Goal: Information Seeking & Learning: Check status

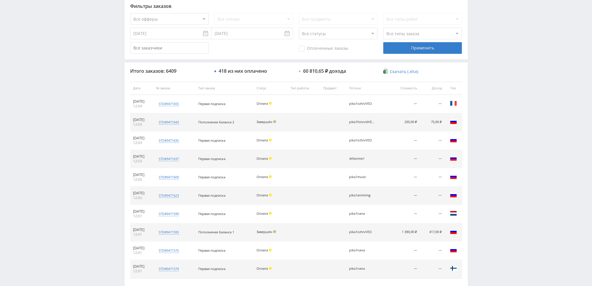
scroll to position [175, 0]
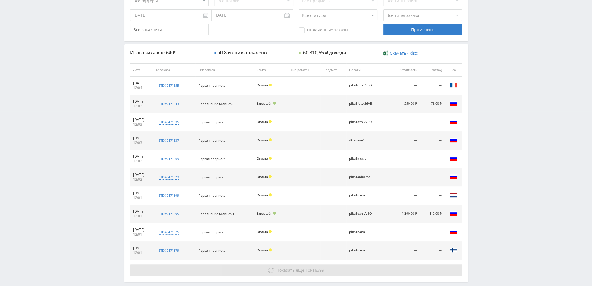
click at [290, 268] on span "Показать ещё" at bounding box center [290, 271] width 28 height 6
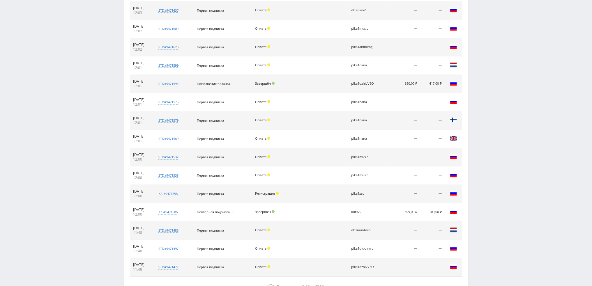
scroll to position [290, 0]
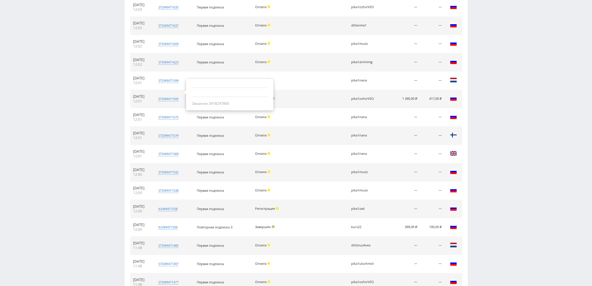
click at [223, 104] on div "Заказчик 3918247800" at bounding box center [230, 103] width 76 height 5
copy div "3918247800"
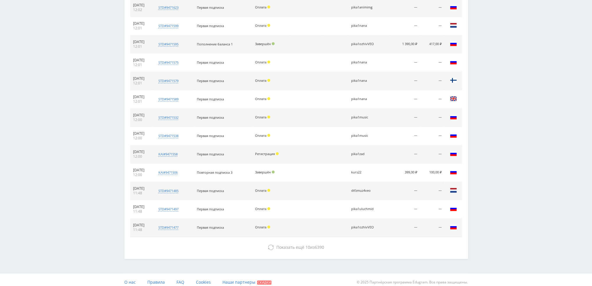
scroll to position [348, 0]
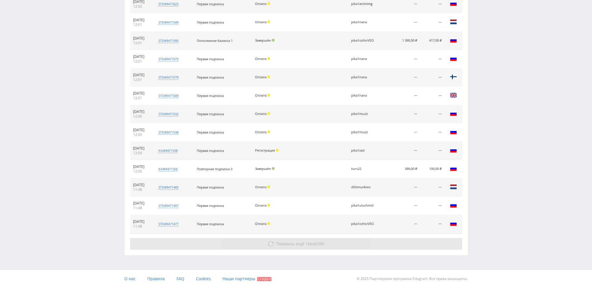
click at [279, 244] on span "Показать ещё" at bounding box center [290, 244] width 28 height 6
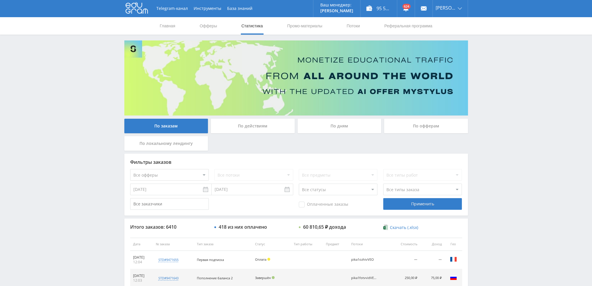
scroll to position [0, 0]
click at [344, 133] on div "По дням" at bounding box center [340, 126] width 84 height 15
click at [0, 0] on input "По дням" at bounding box center [0, 0] width 0 height 0
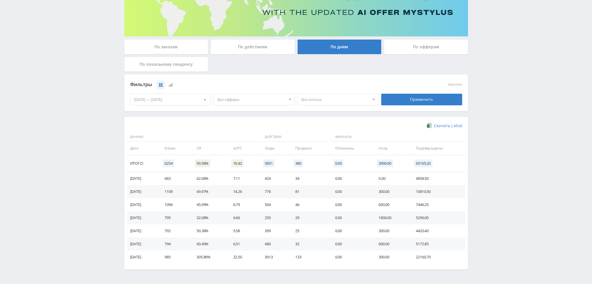
scroll to position [87, 0]
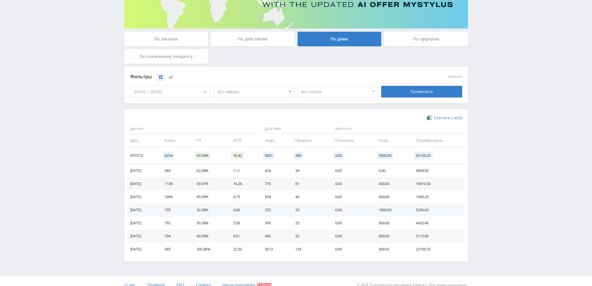
click at [341, 89] on span "Все потоки" at bounding box center [336, 91] width 68 height 11
click at [229, 91] on span "Все офферы" at bounding box center [252, 91] width 68 height 11
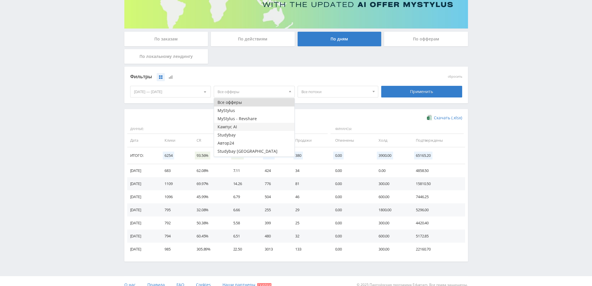
click at [235, 128] on button "Кампус AI" at bounding box center [254, 127] width 80 height 8
click at [415, 98] on div "Применить" at bounding box center [422, 92] width 84 height 16
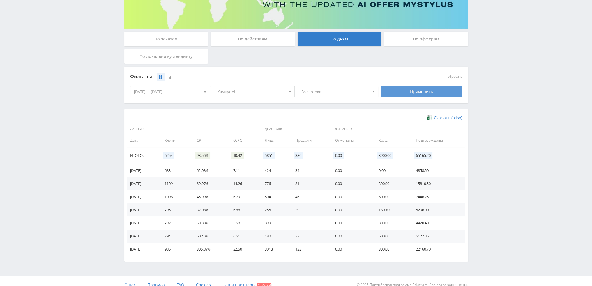
click at [417, 90] on div "Применить" at bounding box center [421, 92] width 81 height 12
click at [313, 93] on span "Все потоки" at bounding box center [336, 91] width 68 height 11
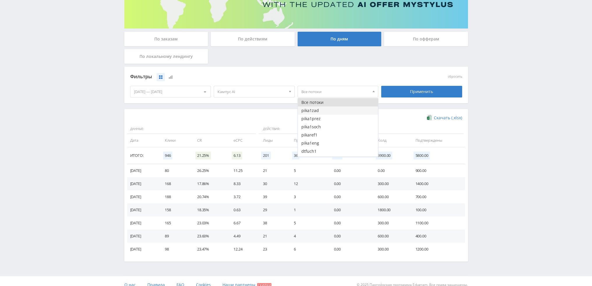
click at [313, 110] on button "pika1zad" at bounding box center [338, 111] width 80 height 8
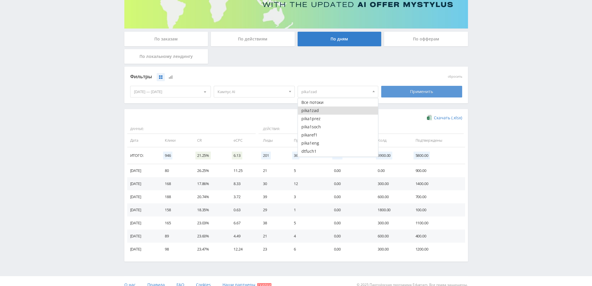
click at [404, 95] on div "Применить" at bounding box center [421, 92] width 81 height 12
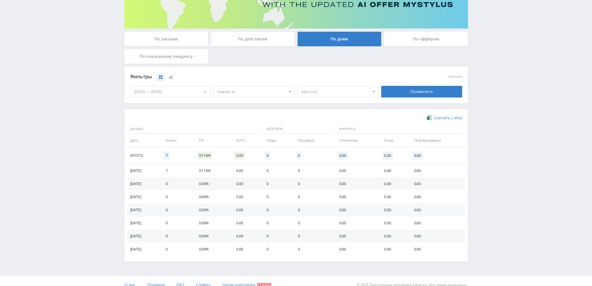
click at [320, 93] on span "pika1zad" at bounding box center [336, 91] width 68 height 11
click at [316, 112] on button "pika1zad" at bounding box center [338, 111] width 80 height 8
click at [316, 117] on button "pika1prez" at bounding box center [338, 119] width 80 height 8
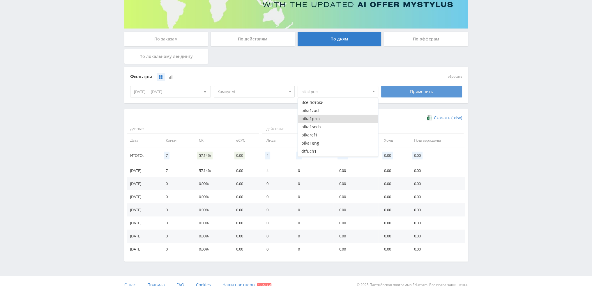
click at [396, 96] on div "Применить" at bounding box center [421, 92] width 81 height 12
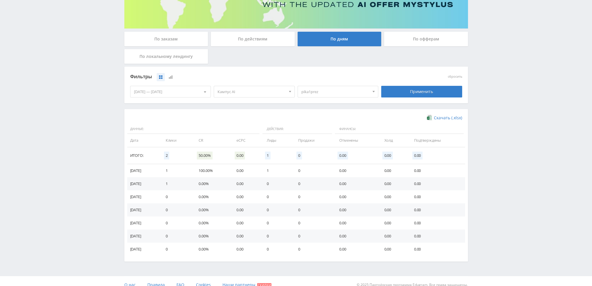
click at [313, 94] on span "pika1prez" at bounding box center [336, 91] width 68 height 11
click at [313, 119] on button "pika1prez" at bounding box center [338, 119] width 80 height 8
click at [321, 127] on button "pika1soch" at bounding box center [338, 127] width 80 height 8
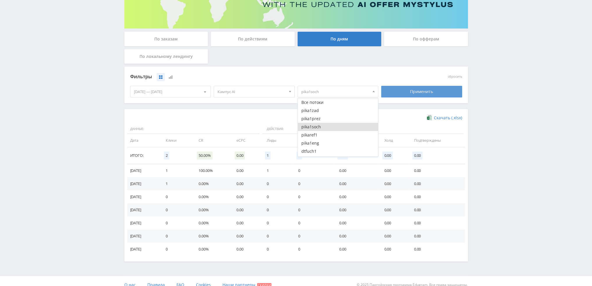
click at [409, 95] on div "Применить" at bounding box center [421, 92] width 81 height 12
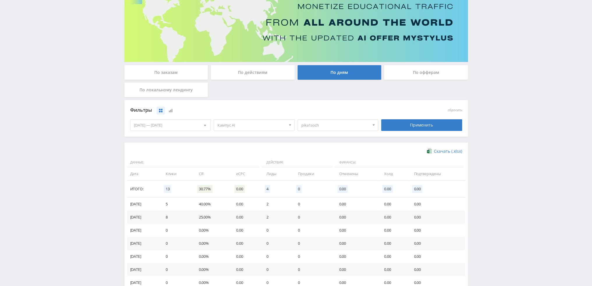
scroll to position [94, 0]
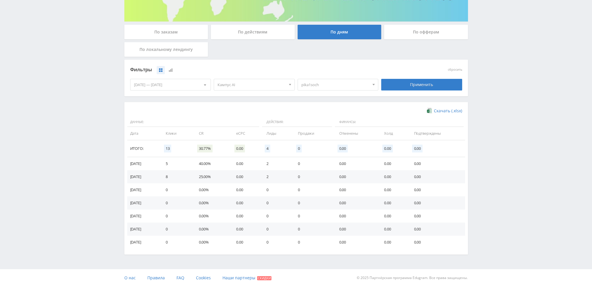
click at [320, 85] on span "pika1soch" at bounding box center [336, 84] width 68 height 11
drag, startPoint x: 313, startPoint y: 120, endPoint x: 313, endPoint y: 126, distance: 6.1
click at [313, 120] on button "pika1soch" at bounding box center [338, 120] width 80 height 8
click at [313, 127] on button "pikaref1" at bounding box center [338, 128] width 80 height 8
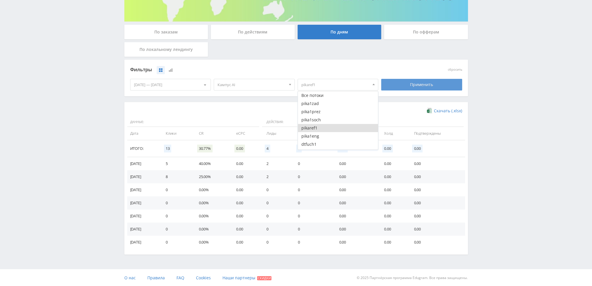
click at [395, 87] on div "Применить" at bounding box center [421, 85] width 81 height 12
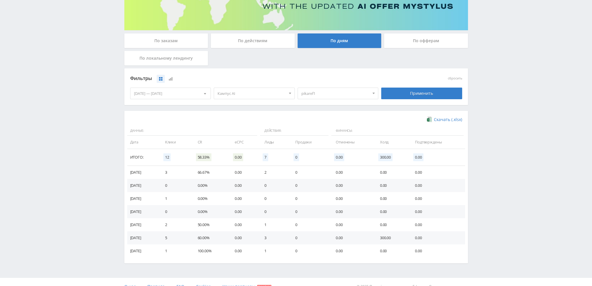
scroll to position [87, 0]
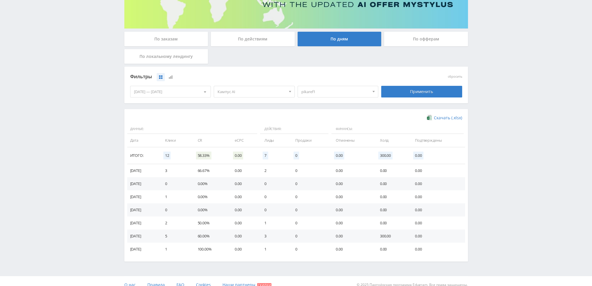
click at [318, 94] on span "pikaref1" at bounding box center [336, 91] width 68 height 11
click at [312, 136] on button "pikaref1" at bounding box center [338, 135] width 80 height 8
click at [314, 143] on button "pika1eng" at bounding box center [338, 143] width 80 height 8
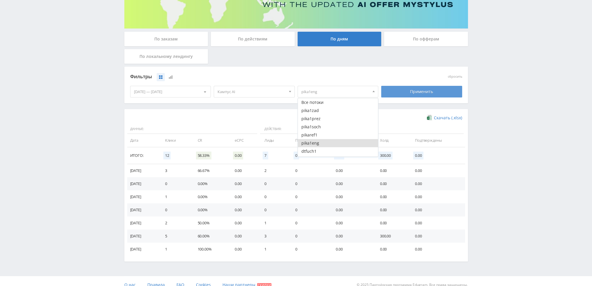
click at [406, 91] on div "Применить" at bounding box center [421, 92] width 81 height 12
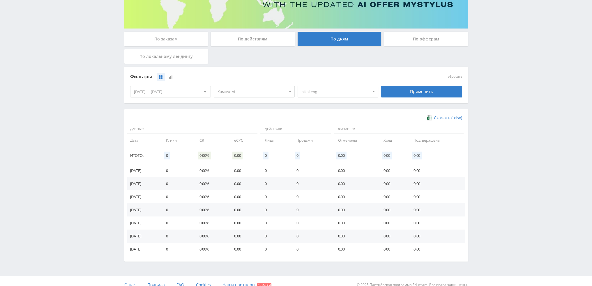
click at [321, 93] on span "pika1eng" at bounding box center [336, 91] width 68 height 11
click at [313, 140] on button "pika1eng" at bounding box center [338, 143] width 80 height 8
click at [316, 130] on button "dtfref1" at bounding box center [338, 130] width 80 height 8
click at [316, 136] on button "dtfdoc1" at bounding box center [338, 139] width 80 height 8
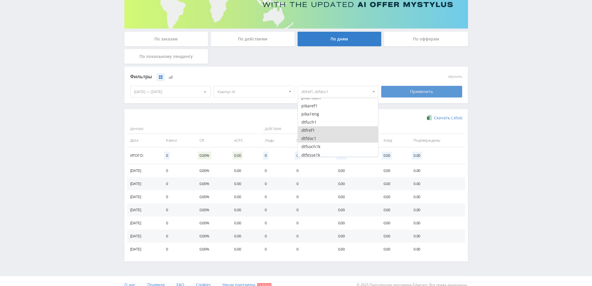
click at [399, 93] on div "Применить" at bounding box center [421, 92] width 81 height 12
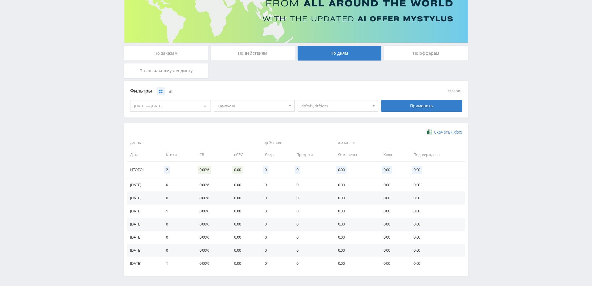
scroll to position [87, 0]
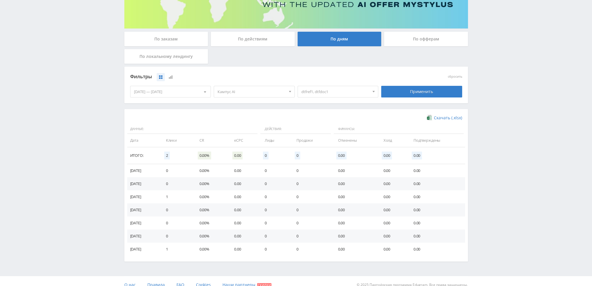
click at [317, 90] on span "dtfref1, dtfdoc1" at bounding box center [336, 91] width 68 height 11
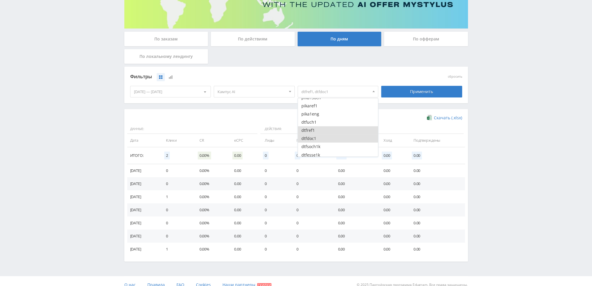
drag, startPoint x: 315, startPoint y: 130, endPoint x: 315, endPoint y: 135, distance: 5.0
click at [315, 130] on button "dtfref1" at bounding box center [338, 130] width 80 height 8
click at [315, 137] on button "dtfdoc1" at bounding box center [338, 139] width 80 height 8
click at [240, 96] on span "Кампус AI" at bounding box center [252, 91] width 68 height 11
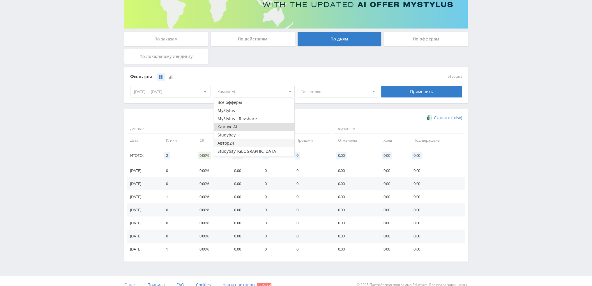
click at [236, 143] on button "Автор24" at bounding box center [254, 143] width 80 height 8
click at [253, 126] on button "Кампус AI" at bounding box center [254, 127] width 80 height 8
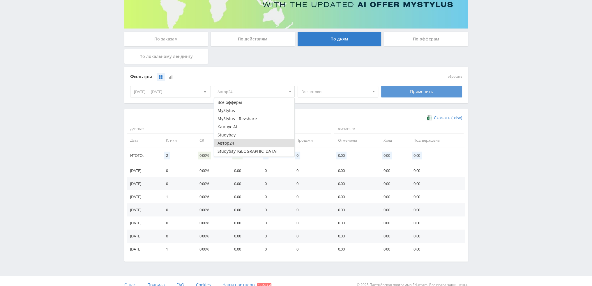
click at [401, 92] on div "Применить" at bounding box center [421, 92] width 81 height 12
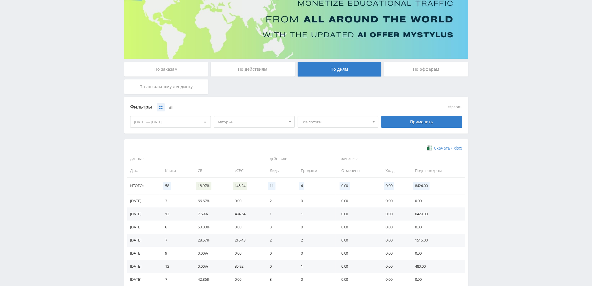
scroll to position [94, 0]
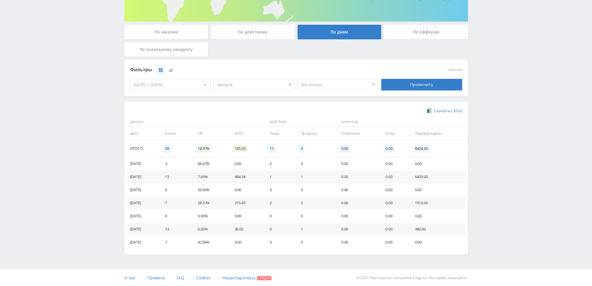
click at [320, 84] on span "Все потоки" at bounding box center [336, 84] width 68 height 11
click at [318, 100] on button "pika1refdoc" at bounding box center [338, 104] width 80 height 8
click at [318, 109] on button "pika1esse" at bounding box center [338, 112] width 80 height 8
click at [319, 118] on button "pika1soch" at bounding box center [338, 120] width 80 height 8
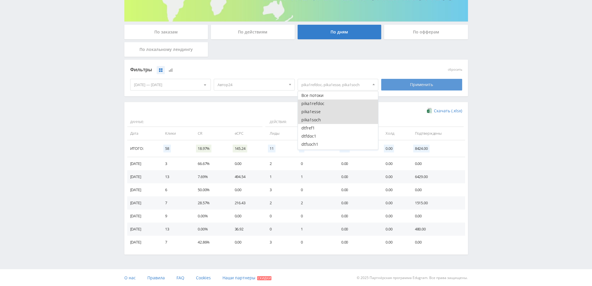
click at [413, 85] on div "Применить" at bounding box center [421, 85] width 81 height 12
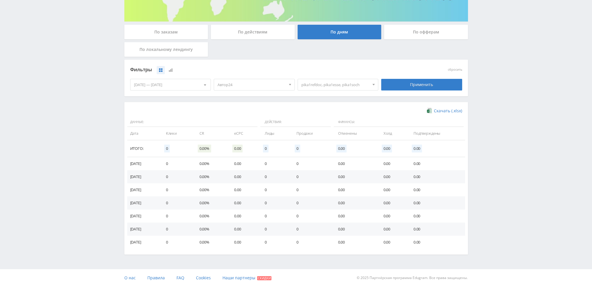
click at [314, 87] on span "pika1refdoc, pika1esse, pika1soch" at bounding box center [336, 84] width 68 height 11
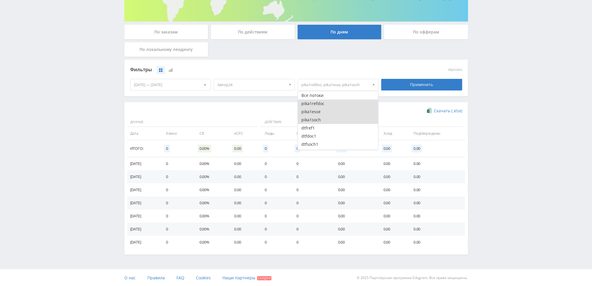
click at [313, 102] on button "pika1refdoc" at bounding box center [338, 104] width 80 height 8
drag, startPoint x: 313, startPoint y: 111, endPoint x: 314, endPoint y: 117, distance: 5.9
click at [313, 113] on button "pika1esse" at bounding box center [338, 112] width 80 height 8
click at [314, 117] on button "pika1soch" at bounding box center [338, 120] width 80 height 8
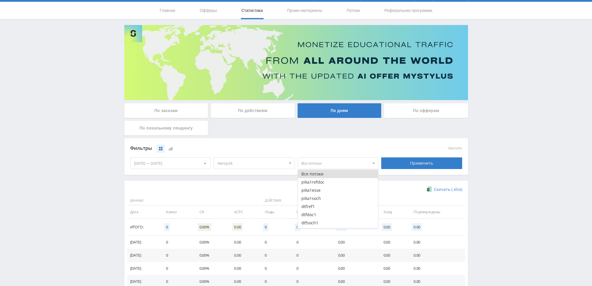
scroll to position [0, 0]
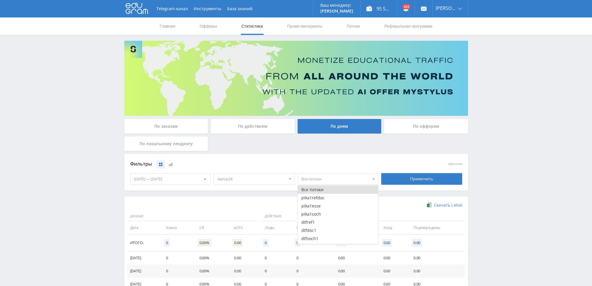
click at [524, 135] on div "Telegram-канал Инструменты База знаний Ваш менеджер: Valeria Valeria Online @va…" at bounding box center [296, 190] width 592 height 381
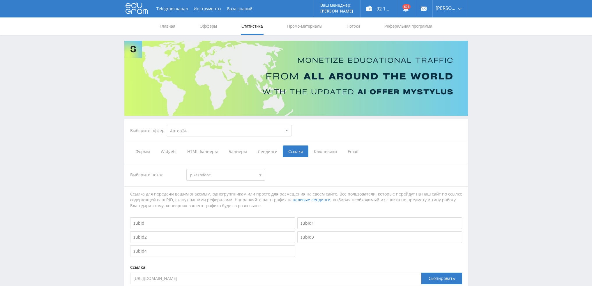
select select "1"
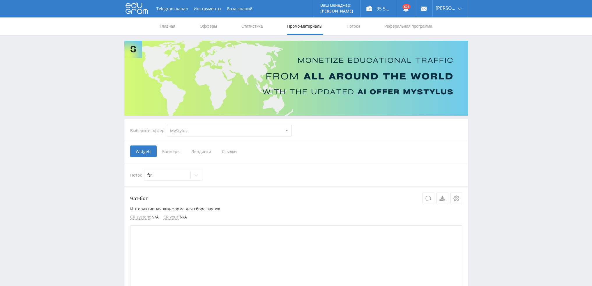
click at [224, 152] on span "Ссылки" at bounding box center [229, 152] width 26 height 12
click at [0, 0] on input "Ссылки" at bounding box center [0, 0] width 0 height 0
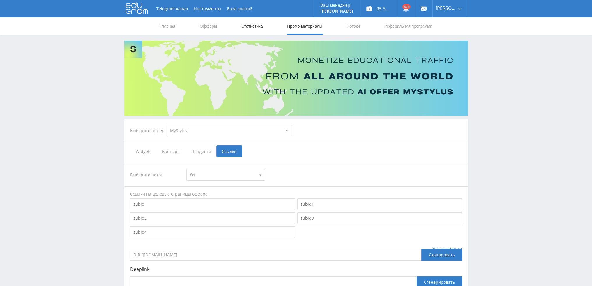
click at [251, 25] on link "Статистика" at bounding box center [252, 25] width 23 height 17
